Goal: Task Accomplishment & Management: Complete application form

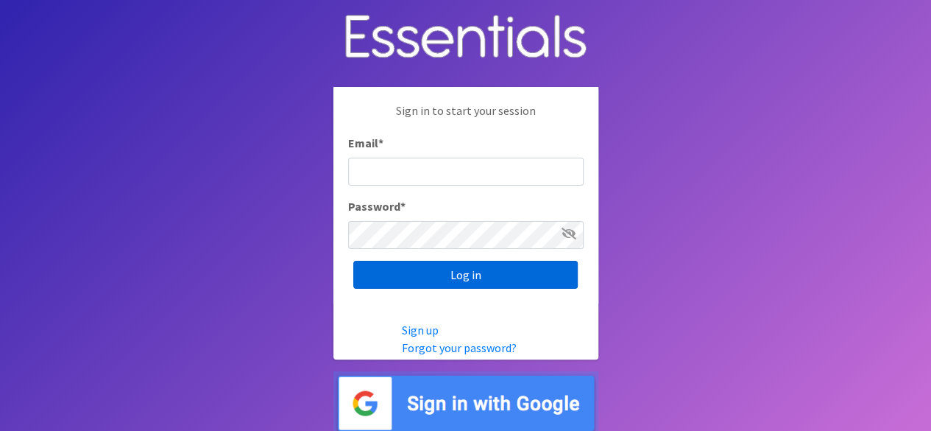
type input "[PERSON_NAME][EMAIL_ADDRESS][PERSON_NAME][DOMAIN_NAME]"
click at [424, 276] on input "Log in" at bounding box center [465, 275] width 225 height 28
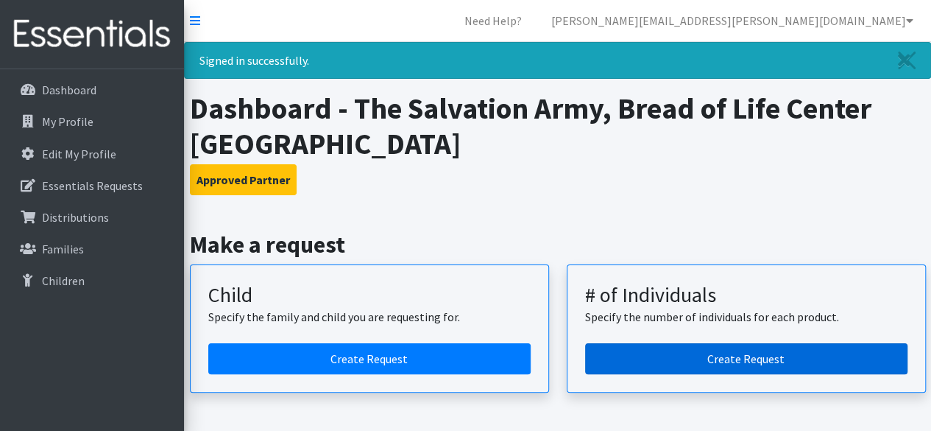
click at [711, 362] on link "Create Request" at bounding box center [746, 358] width 322 height 31
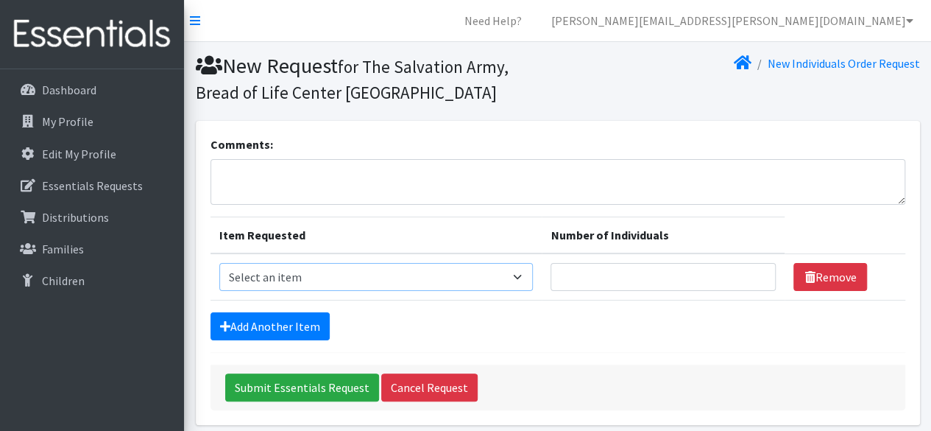
click at [518, 279] on select "Select an item (Newborn) (Preemie) (Size 1) (Size 2) (Size 3) (Size 4) (Size 5)…" at bounding box center [376, 277] width 314 height 28
select select "14488"
click at [219, 263] on select "Select an item (Newborn) (Preemie) (Size 1) (Size 2) (Size 3) (Size 4) (Size 5)…" at bounding box center [376, 277] width 314 height 28
click at [756, 273] on input "1" at bounding box center [663, 277] width 225 height 28
click at [756, 273] on input "2" at bounding box center [663, 277] width 225 height 28
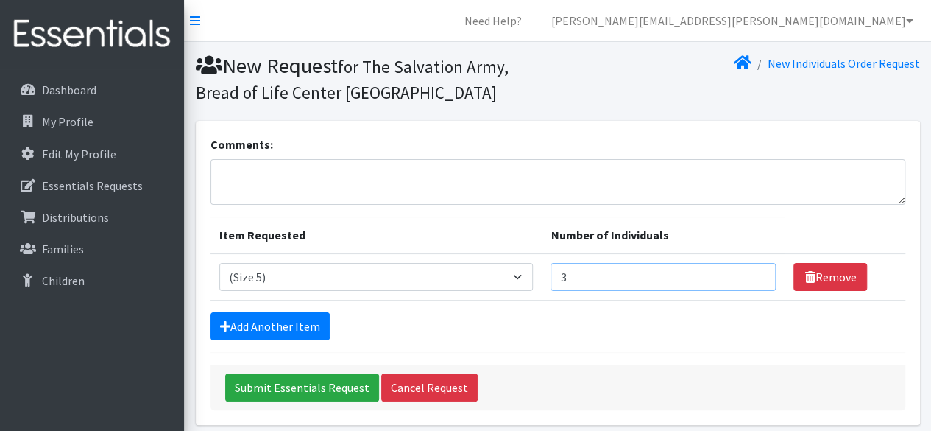
click at [756, 273] on input "3" at bounding box center [663, 277] width 225 height 28
click at [756, 273] on input "4" at bounding box center [663, 277] width 225 height 28
click at [756, 273] on input "5" at bounding box center [663, 277] width 225 height 28
click at [756, 273] on input "6" at bounding box center [663, 277] width 225 height 28
click at [756, 273] on input "7" at bounding box center [663, 277] width 225 height 28
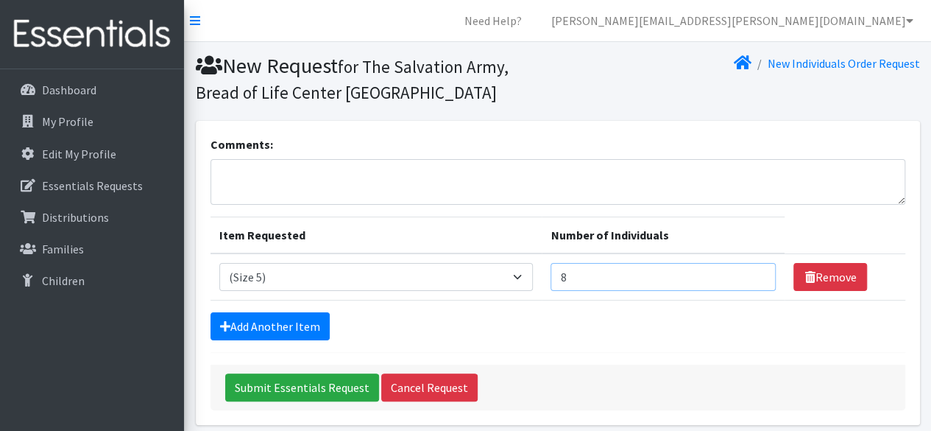
type input "8"
click at [755, 269] on input "8" at bounding box center [663, 277] width 225 height 28
click at [309, 326] on link "Add Another Item" at bounding box center [270, 326] width 119 height 28
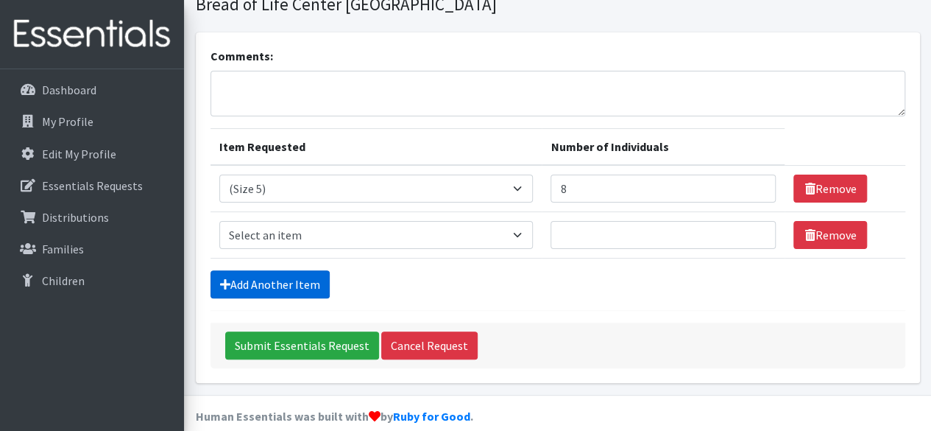
scroll to position [105, 0]
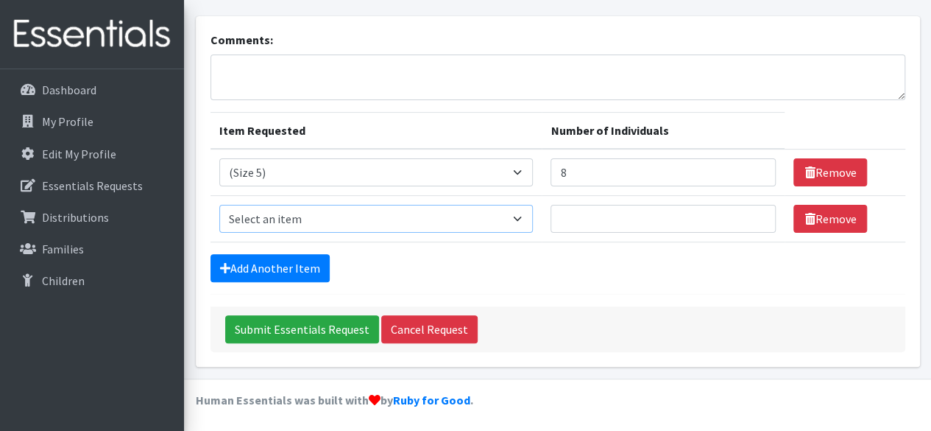
click at [518, 217] on select "Select an item (Newborn) (Preemie) (Size 1) (Size 2) (Size 3) (Size 4) (Size 5)…" at bounding box center [376, 219] width 314 height 28
select select "14491"
click at [219, 205] on select "Select an item (Newborn) (Preemie) (Size 1) (Size 2) (Size 3) (Size 4) (Size 5)…" at bounding box center [376, 219] width 314 height 28
click at [641, 221] on input "Number of Individuals" at bounding box center [663, 219] width 225 height 28
click at [755, 210] on input "1" at bounding box center [663, 219] width 225 height 28
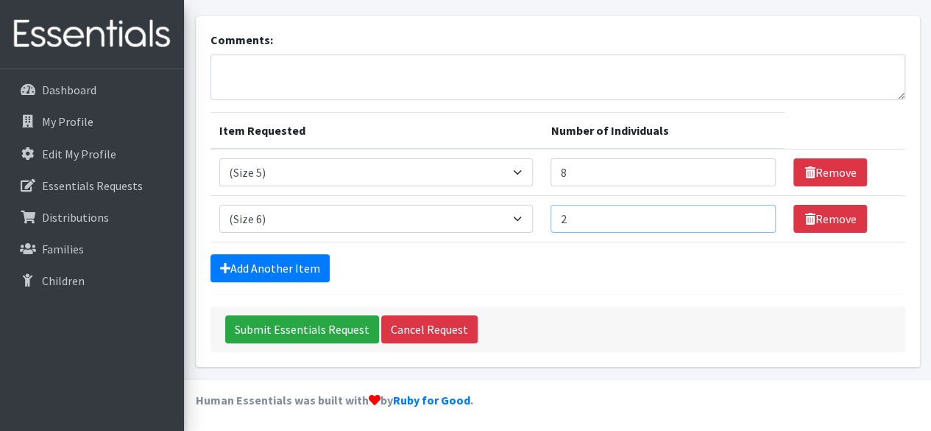
click at [755, 210] on input "2" at bounding box center [663, 219] width 225 height 28
click at [755, 210] on input "3" at bounding box center [663, 219] width 225 height 28
click at [755, 210] on input "4" at bounding box center [663, 219] width 225 height 28
click at [755, 210] on input "5" at bounding box center [663, 219] width 225 height 28
click at [755, 210] on input "6" at bounding box center [663, 219] width 225 height 28
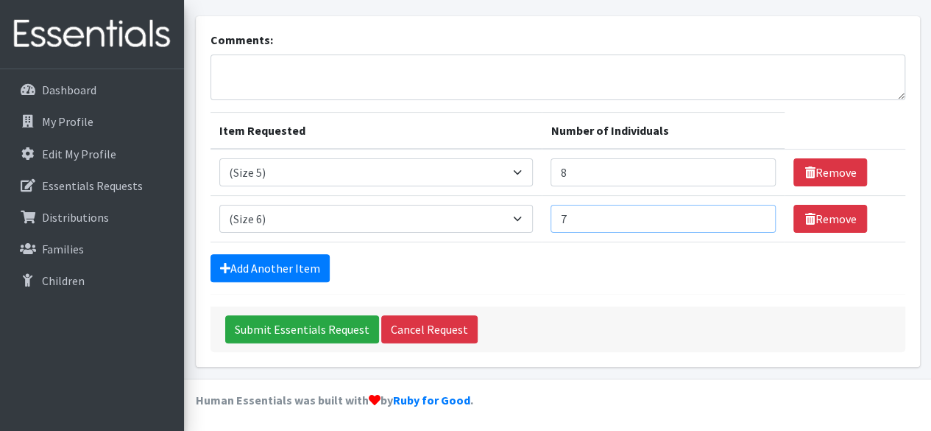
click at [755, 210] on input "7" at bounding box center [663, 219] width 225 height 28
type input "8"
click at [755, 210] on input "8" at bounding box center [663, 219] width 225 height 28
click at [319, 267] on link "Add Another Item" at bounding box center [270, 268] width 119 height 28
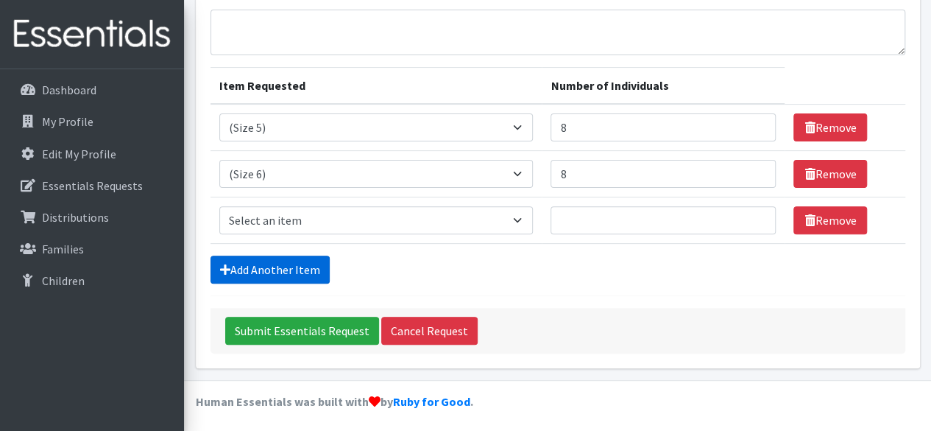
scroll to position [151, 0]
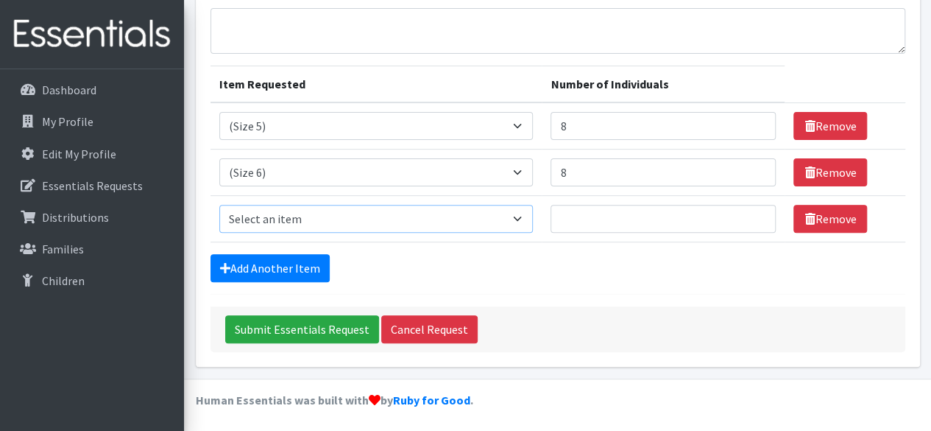
click at [527, 219] on select "Select an item (Newborn) (Preemie) (Size 1) (Size 2) (Size 3) (Size 4) (Size 5)…" at bounding box center [376, 219] width 314 height 28
select select "14953"
click at [219, 205] on select "Select an item (Newborn) (Preemie) (Size 1) (Size 2) (Size 3) (Size 4) (Size 5)…" at bounding box center [376, 219] width 314 height 28
click at [669, 222] on input "Number of Individuals" at bounding box center [663, 219] width 225 height 28
type input "8"
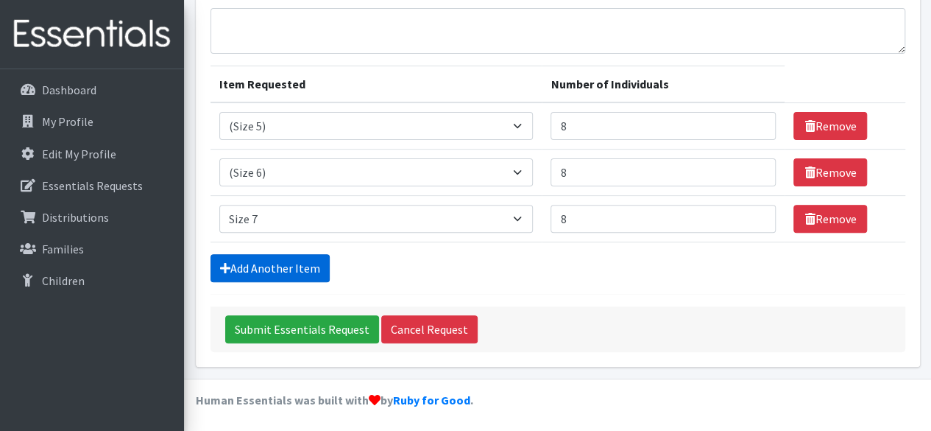
click at [312, 261] on link "Add Another Item" at bounding box center [270, 268] width 119 height 28
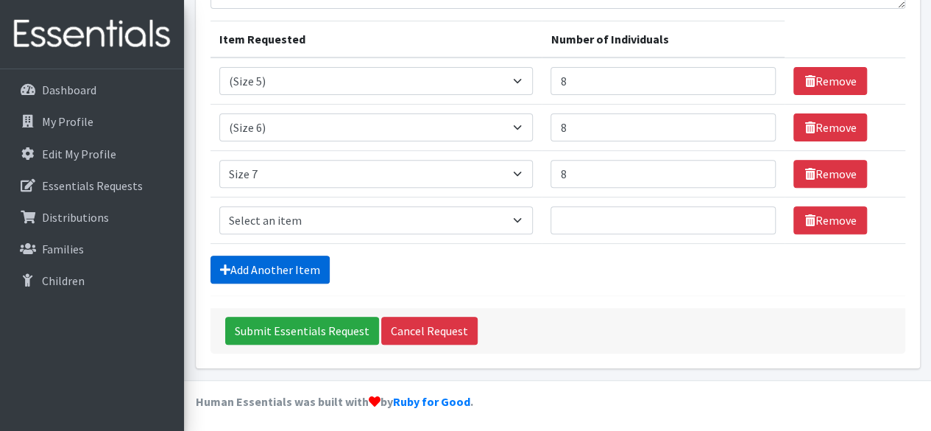
scroll to position [197, 0]
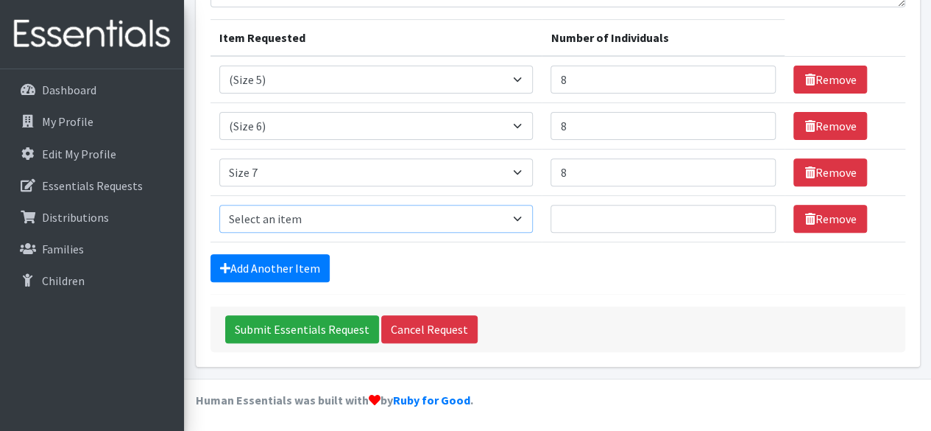
click at [527, 216] on select "Select an item (Newborn) (Preemie) (Size 1) (Size 2) (Size 3) (Size 4) (Size 5)…" at bounding box center [376, 219] width 314 height 28
select select "14770"
click at [219, 205] on select "Select an item (Newborn) (Preemie) (Size 1) (Size 2) (Size 3) (Size 4) (Size 5)…" at bounding box center [376, 219] width 314 height 28
click at [592, 218] on input "Number of Individuals" at bounding box center [663, 219] width 225 height 28
type input "4"
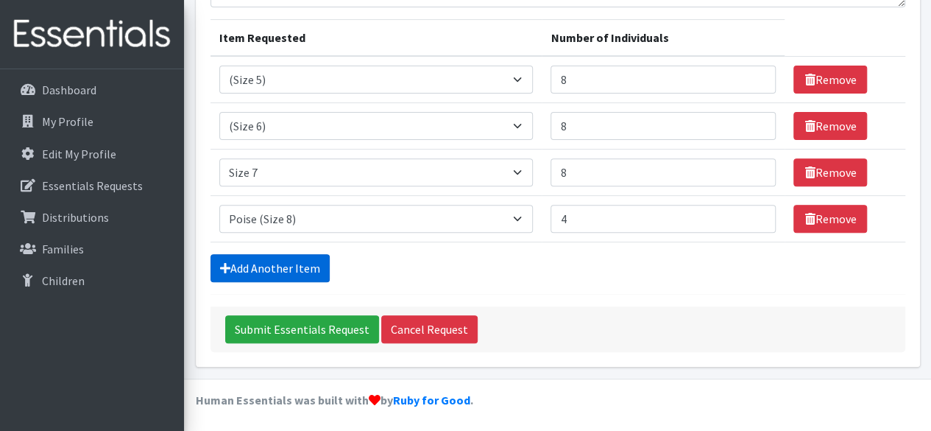
click at [297, 267] on link "Add Another Item" at bounding box center [270, 268] width 119 height 28
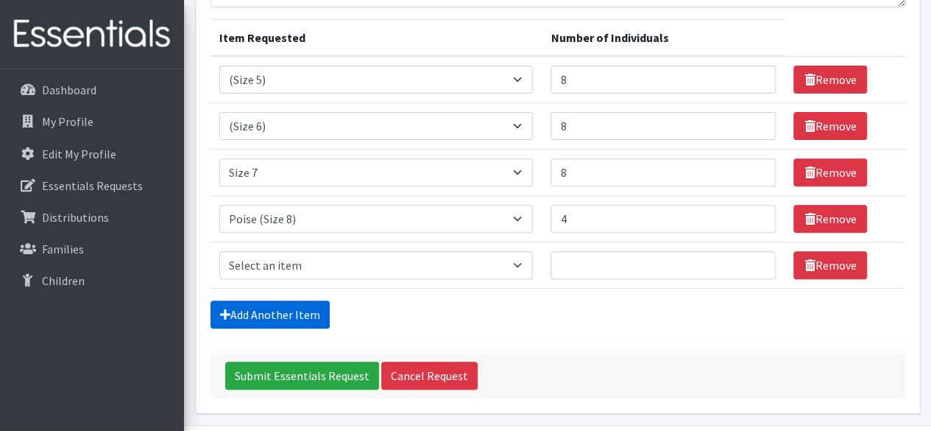
scroll to position [243, 0]
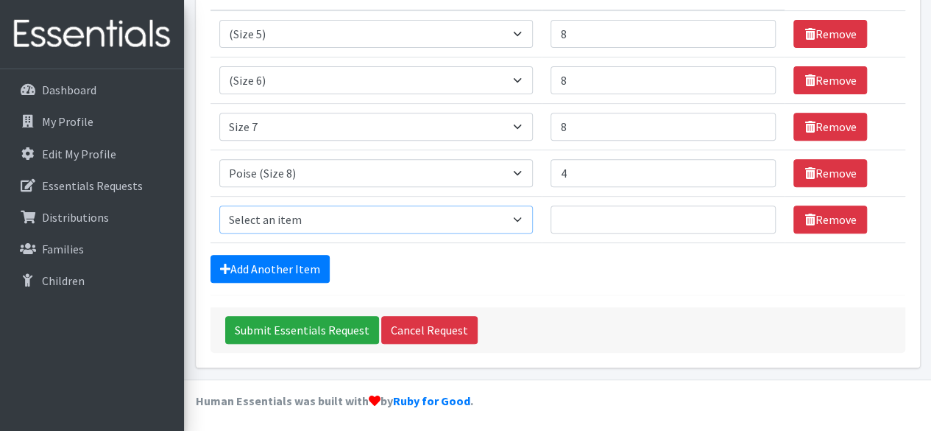
click at [524, 216] on select "Select an item (Newborn) (Preemie) (Size 1) (Size 2) (Size 3) (Size 4) (Size 5)…" at bounding box center [376, 219] width 314 height 28
select select "14772"
click at [219, 205] on select "Select an item (Newborn) (Preemie) (Size 1) (Size 2) (Size 3) (Size 4) (Size 5)…" at bounding box center [376, 219] width 314 height 28
click at [758, 215] on input "1" at bounding box center [663, 219] width 225 height 28
type input "2"
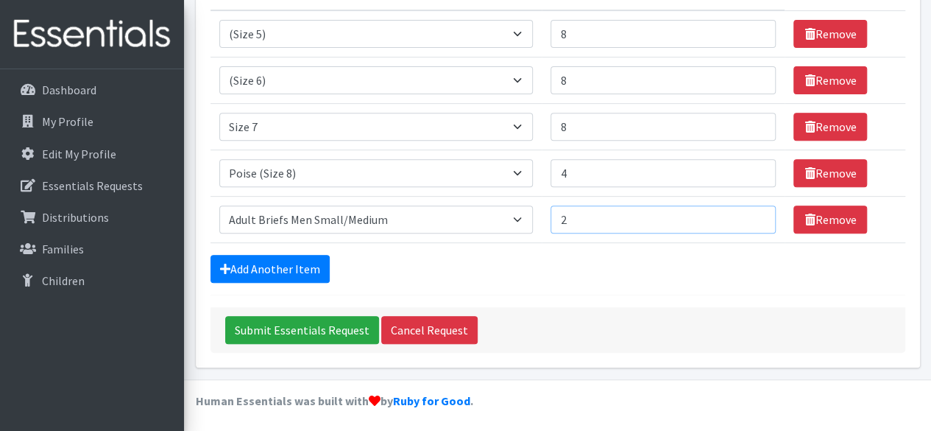
click at [758, 215] on input "2" at bounding box center [663, 219] width 225 height 28
click at [309, 267] on link "Add Another Item" at bounding box center [270, 269] width 119 height 28
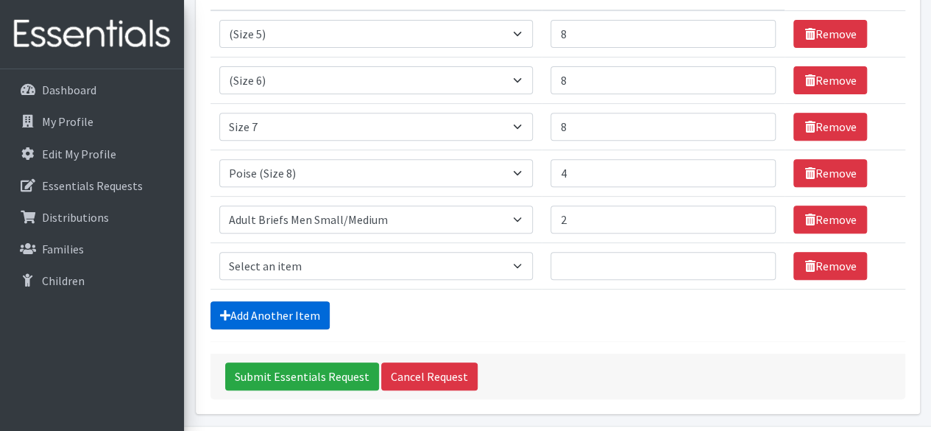
scroll to position [289, 0]
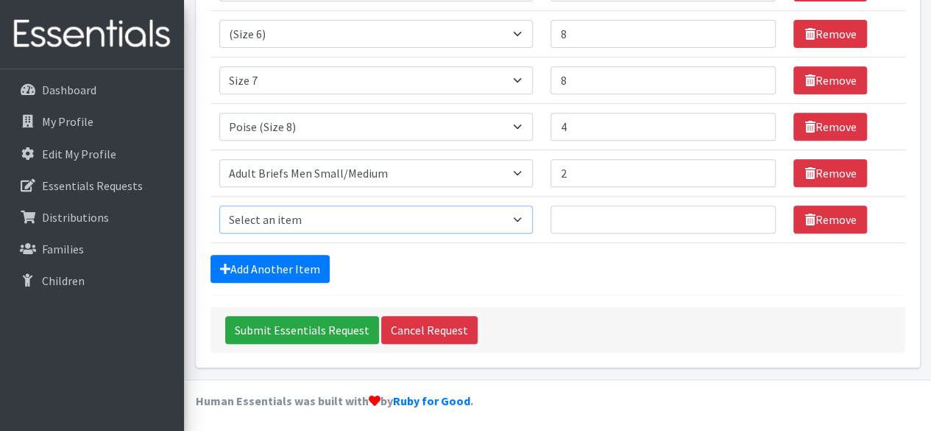
click at [526, 219] on select "Select an item (Newborn) (Preemie) (Size 1) (Size 2) (Size 3) (Size 4) (Size 5)…" at bounding box center [376, 219] width 314 height 28
click at [521, 264] on div "Add Another Item" at bounding box center [558, 269] width 695 height 28
click at [320, 331] on input "Submit Essentials Request" at bounding box center [302, 330] width 154 height 28
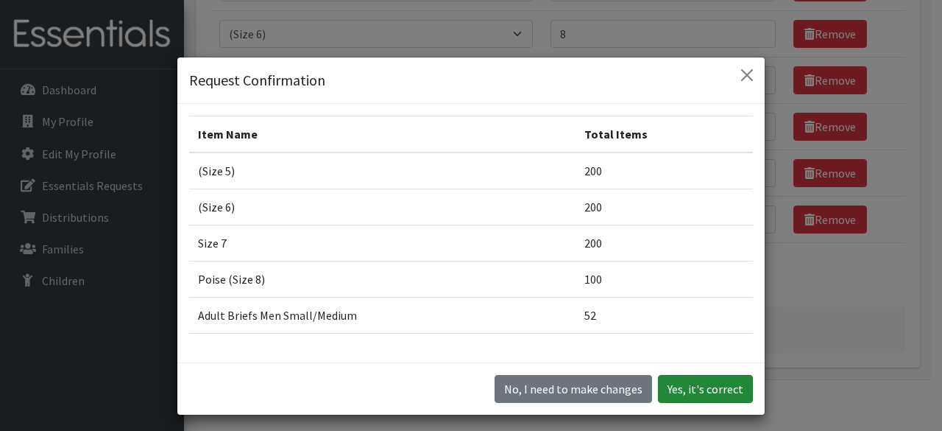
click at [710, 394] on button "Yes, it's correct" at bounding box center [705, 389] width 95 height 28
